Goal: Information Seeking & Learning: Learn about a topic

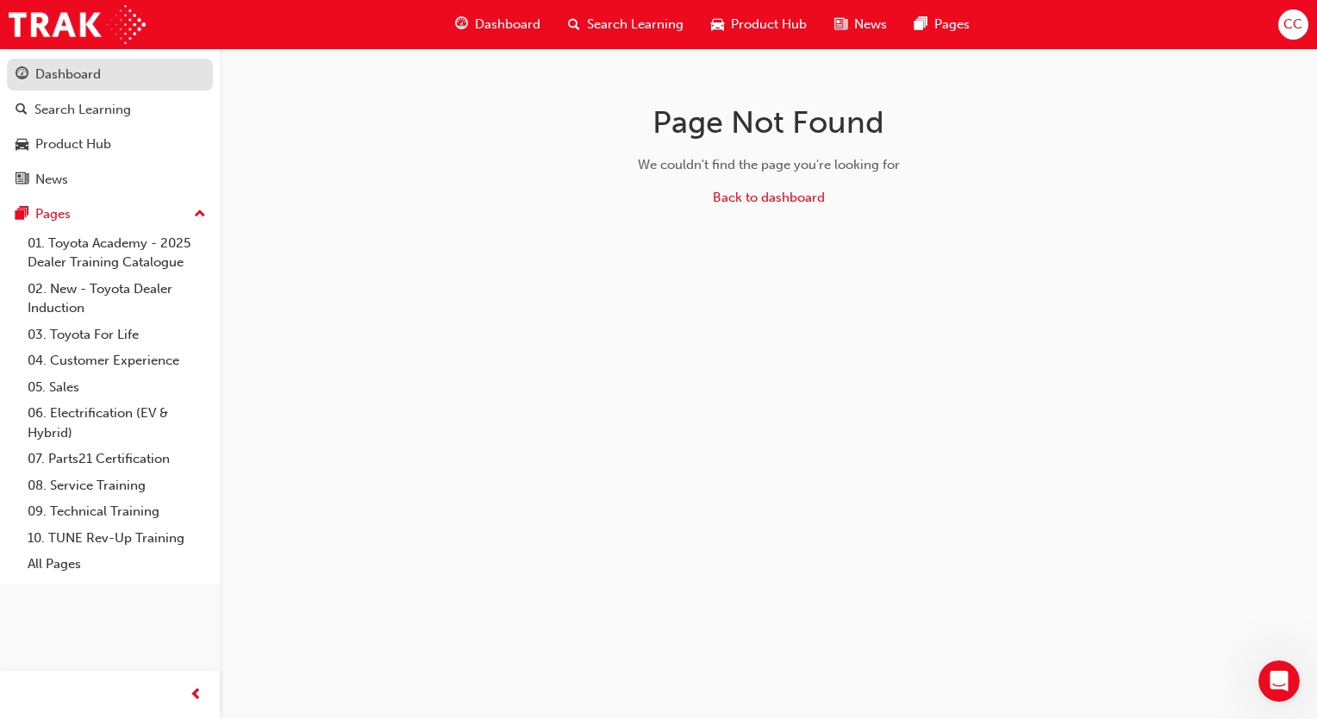
click at [83, 75] on div "Dashboard" at bounding box center [68, 75] width 66 height 20
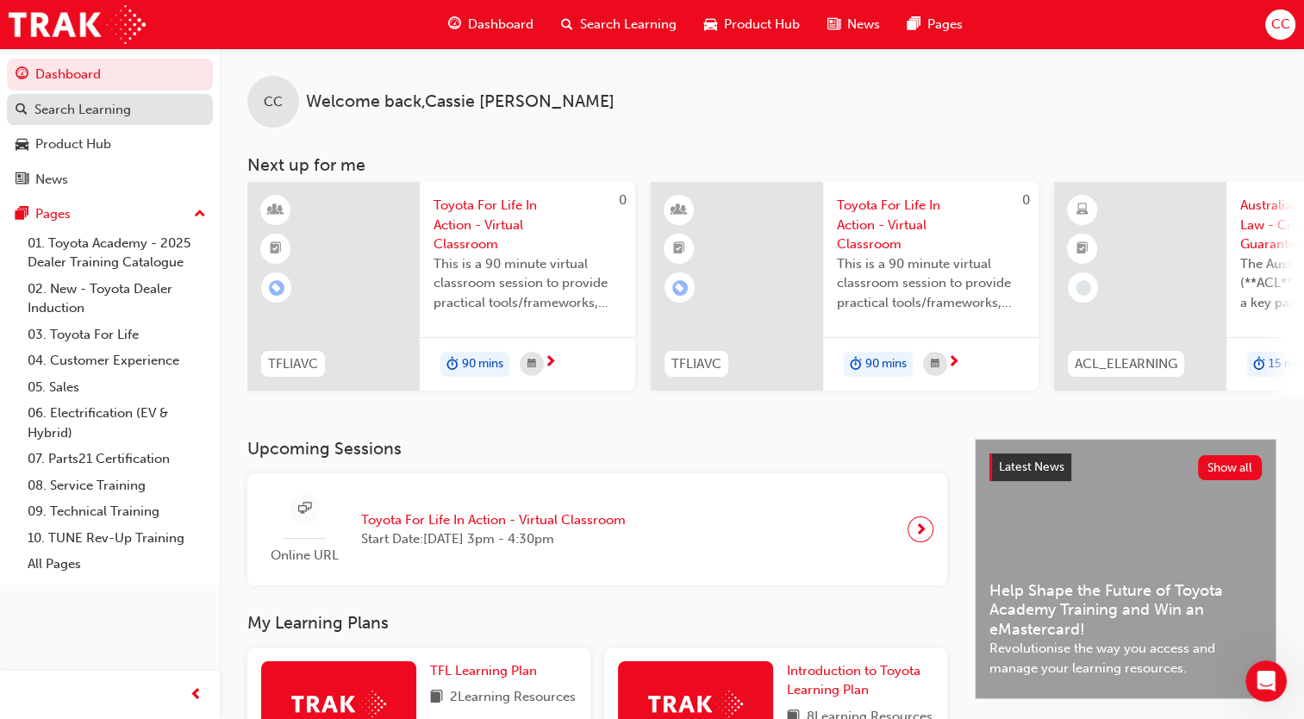
click at [51, 116] on div "Search Learning" at bounding box center [82, 110] width 97 height 20
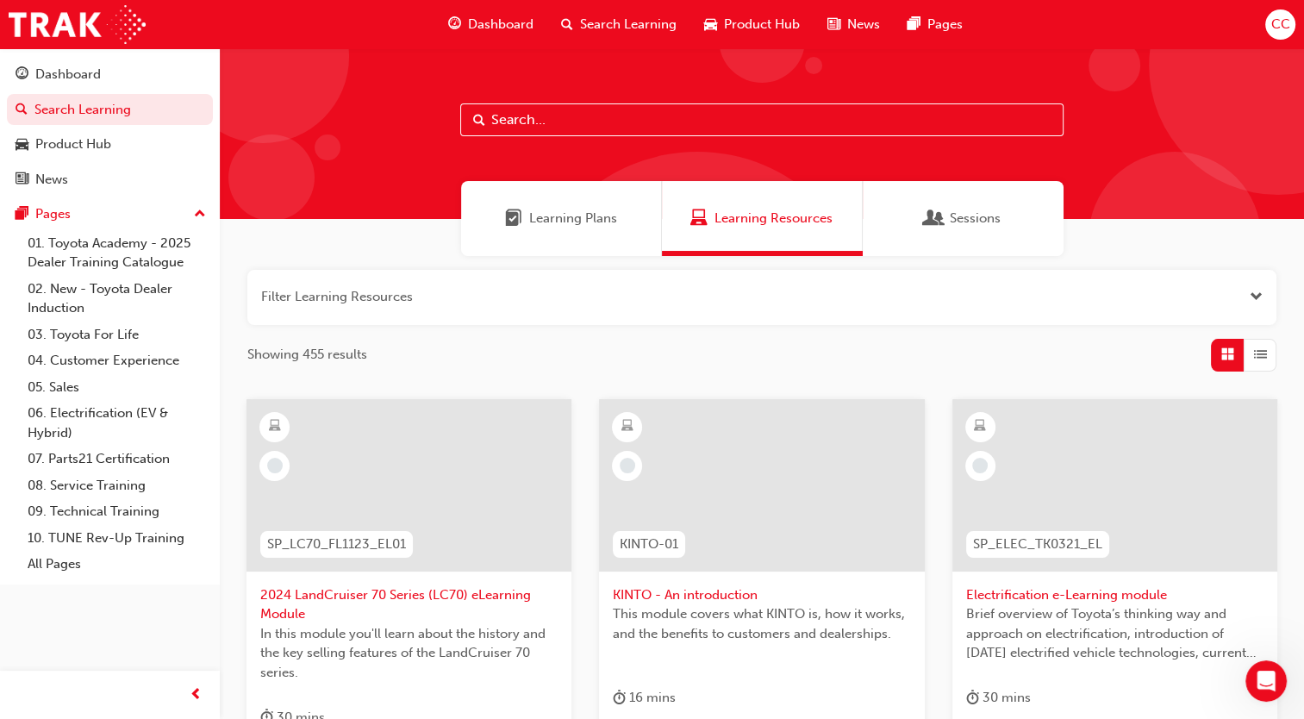
click at [752, 222] on span "Learning Resources" at bounding box center [774, 219] width 118 height 20
click at [83, 81] on div "Dashboard" at bounding box center [68, 75] width 66 height 20
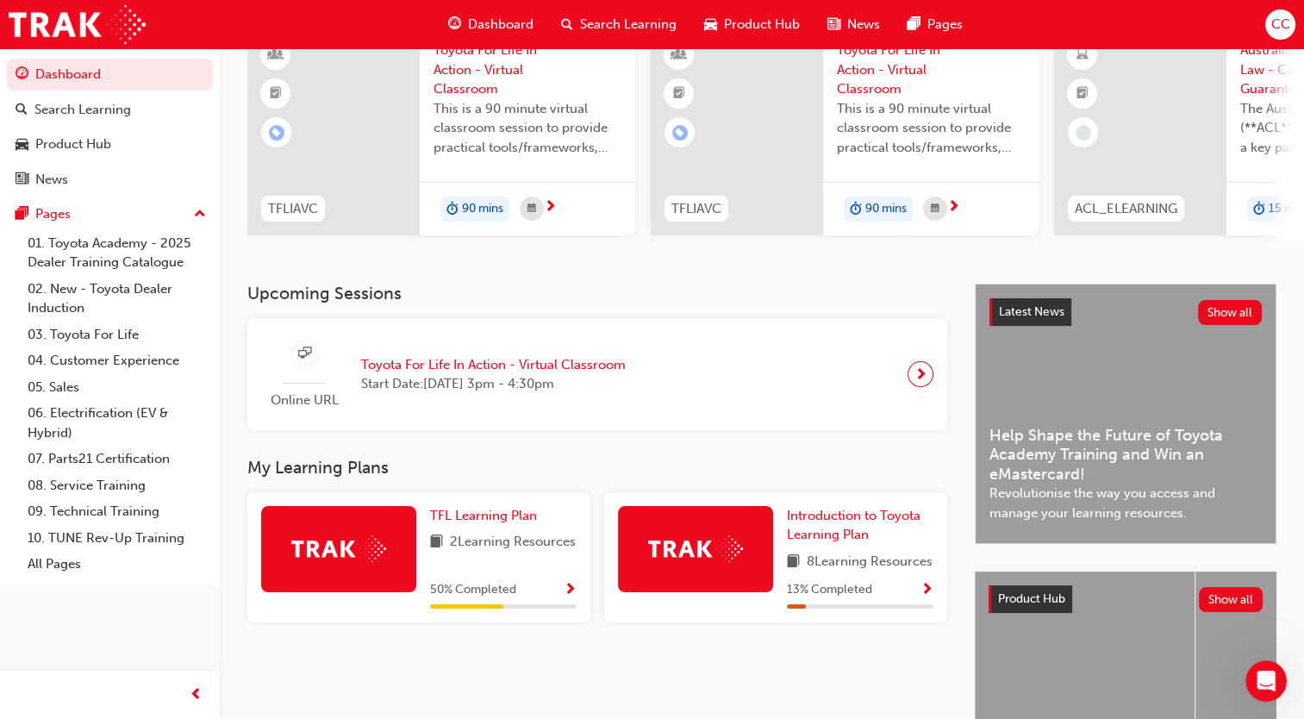
scroll to position [259, 0]
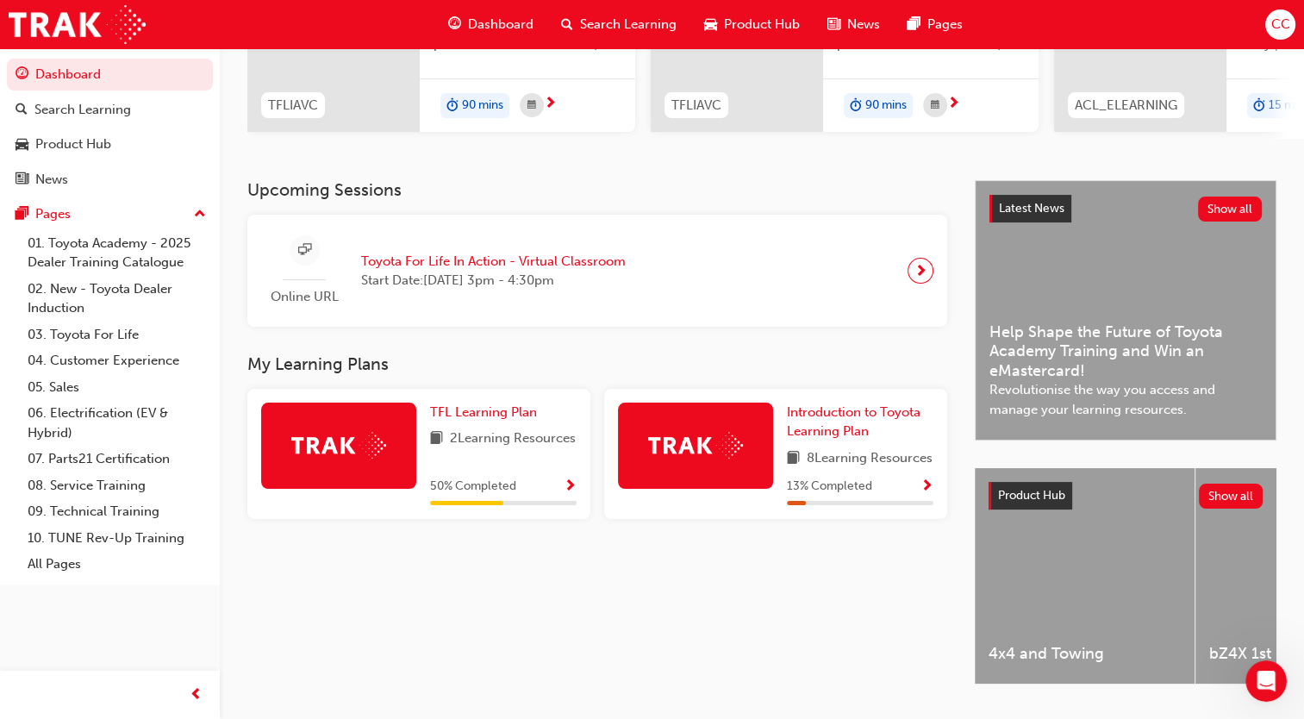
click at [421, 271] on span "Toyota For Life In Action - Virtual Classroom" at bounding box center [493, 262] width 265 height 20
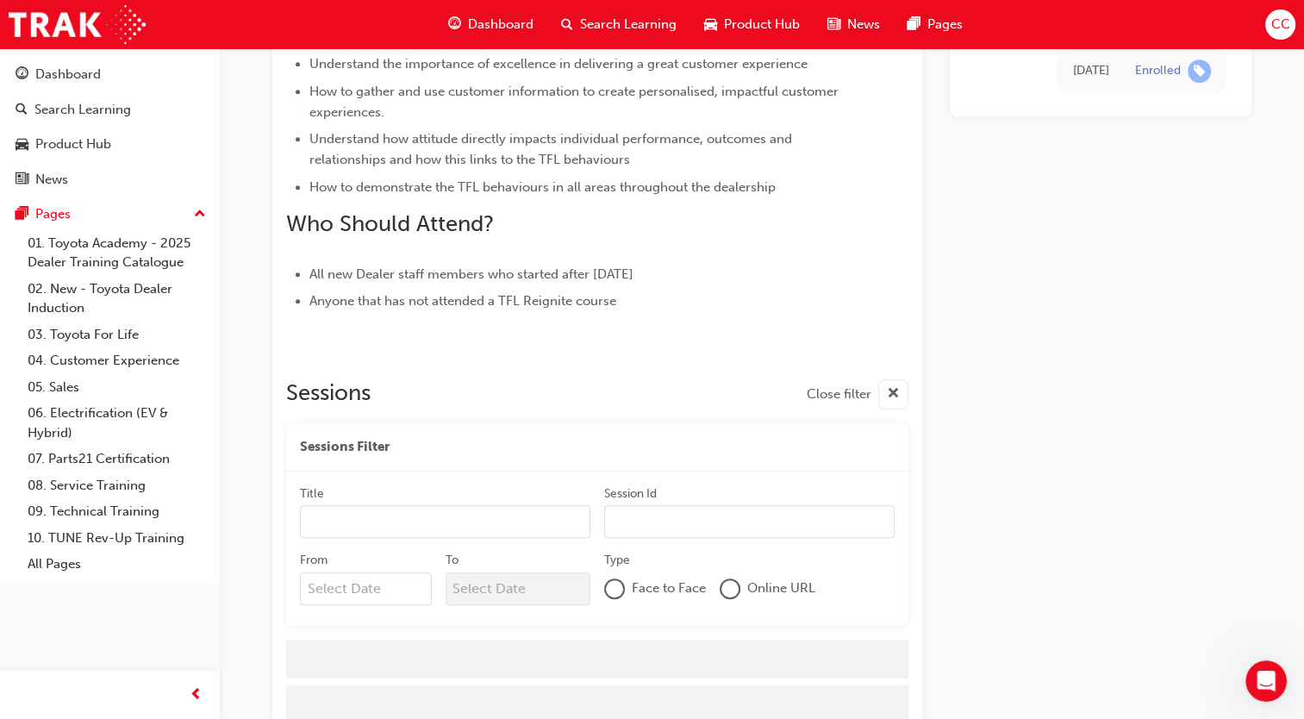
scroll to position [2586, 0]
